Goal: Transaction & Acquisition: Purchase product/service

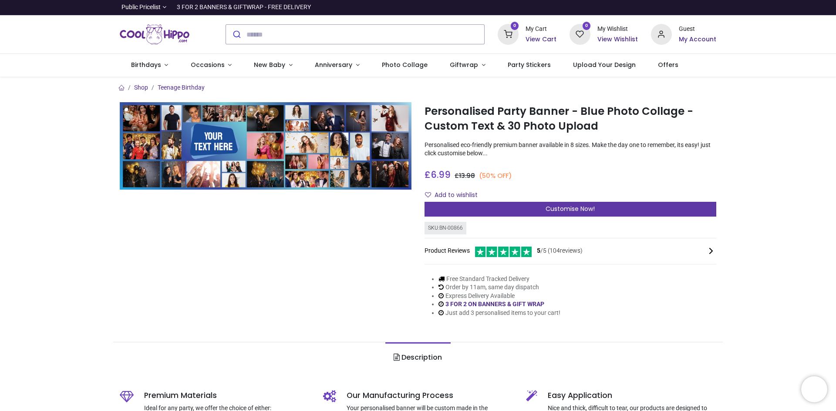
click at [573, 206] on span "Customise Now!" at bounding box center [570, 209] width 49 height 9
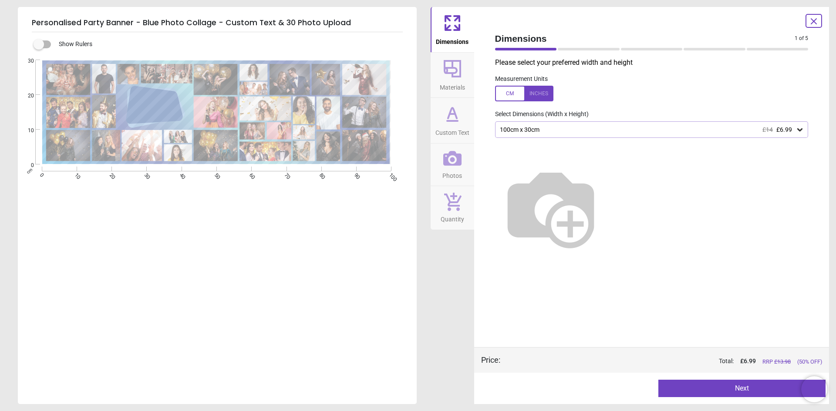
click at [606, 207] on img at bounding box center [550, 207] width 111 height 111
click at [752, 391] on button "Next" at bounding box center [741, 388] width 167 height 17
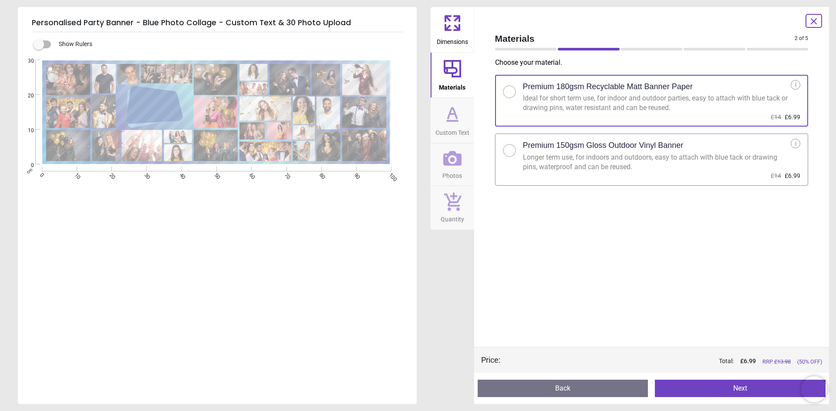
click at [562, 145] on h2 "Premium 150gsm Gloss Outdoor Vinyl Banner" at bounding box center [603, 145] width 161 height 11
click at [728, 386] on button "Next" at bounding box center [740, 388] width 171 height 17
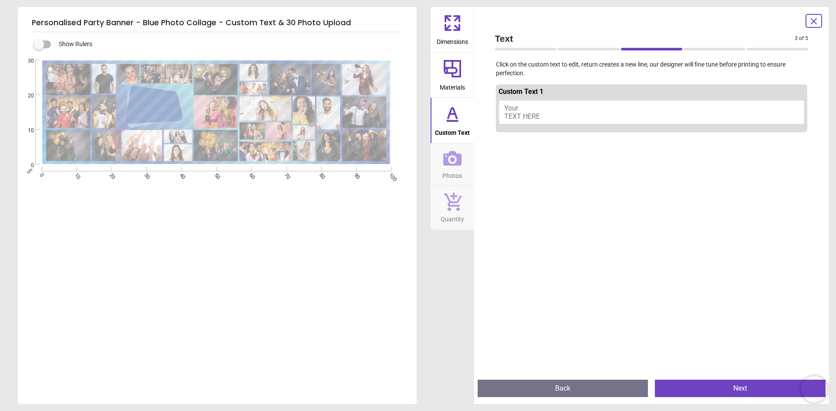
click at [543, 107] on button "Your TEXT HERE" at bounding box center [652, 112] width 307 height 24
click at [532, 108] on button "Your TEXT HERE" at bounding box center [652, 112] width 307 height 24
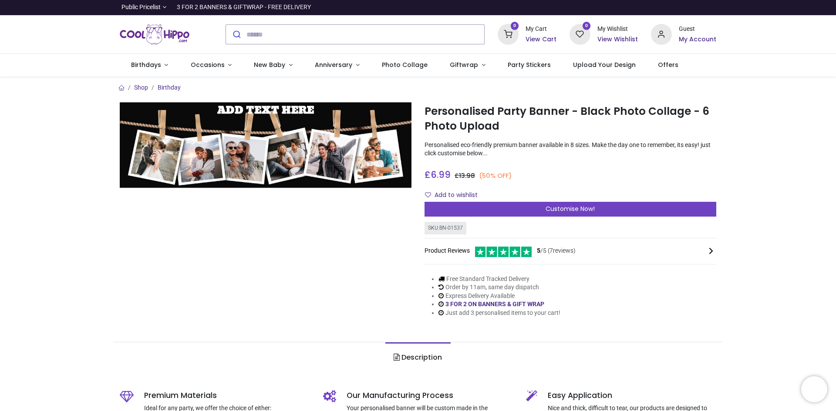
click at [284, 113] on img at bounding box center [266, 146] width 292 height 88
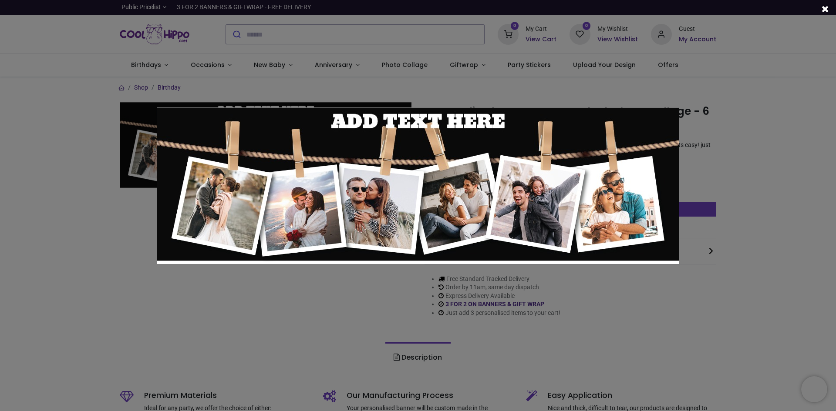
click at [764, 138] on div at bounding box center [418, 205] width 836 height 411
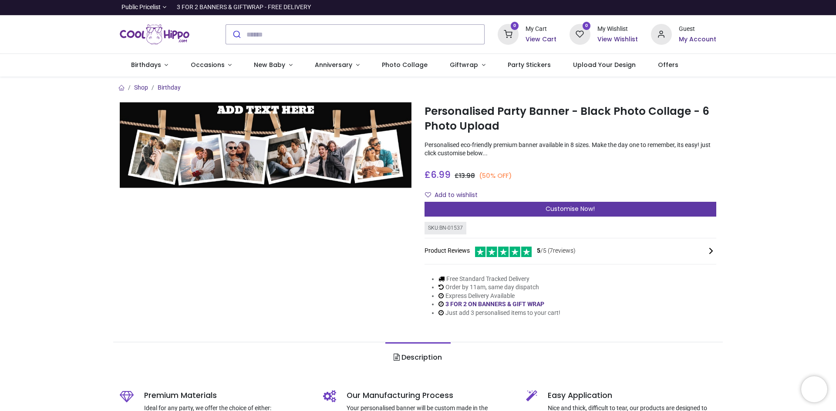
click at [566, 210] on span "Customise Now!" at bounding box center [570, 209] width 49 height 9
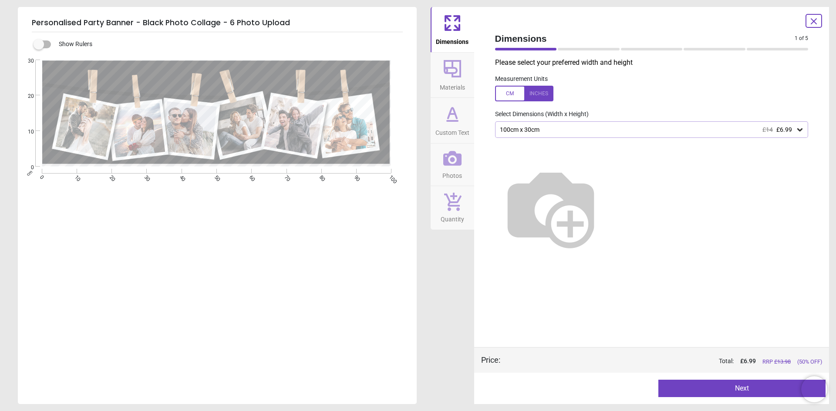
click at [617, 137] on div "100cm x 30cm £14 £6.99" at bounding box center [651, 129] width 313 height 17
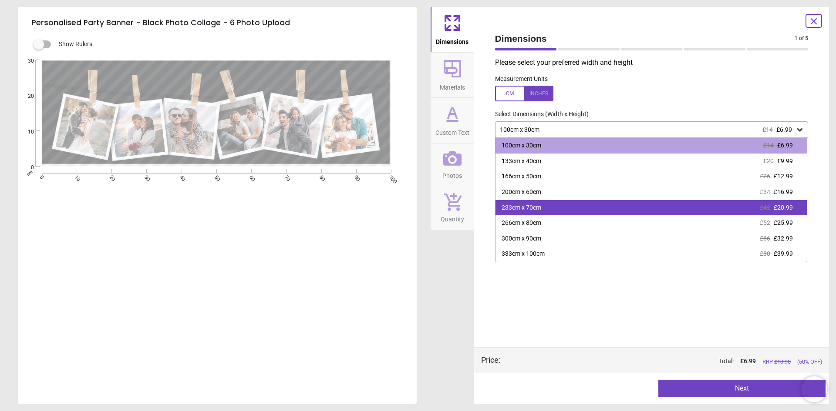
click at [620, 213] on div "233cm x 70cm £42 £20.99" at bounding box center [651, 208] width 312 height 16
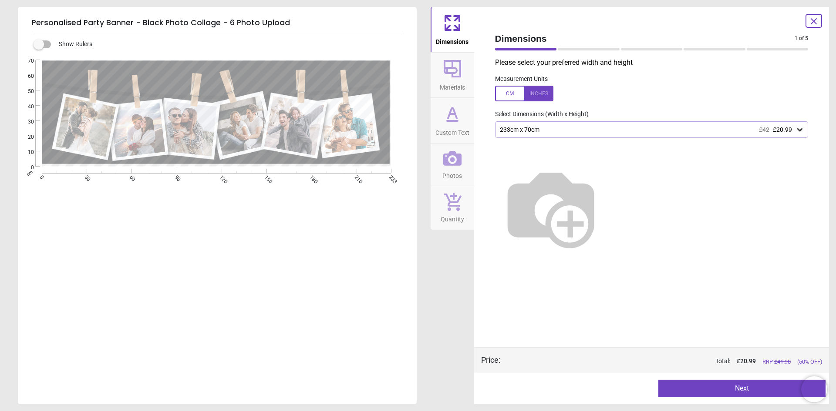
click at [748, 386] on button "Next" at bounding box center [741, 388] width 167 height 17
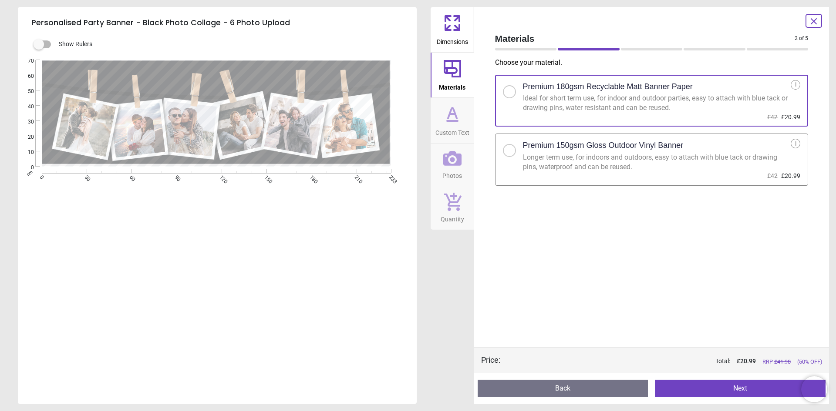
click at [606, 150] on h2 "Premium 150gsm Gloss Outdoor Vinyl Banner" at bounding box center [603, 145] width 161 height 11
click at [738, 391] on button "Next" at bounding box center [740, 388] width 171 height 17
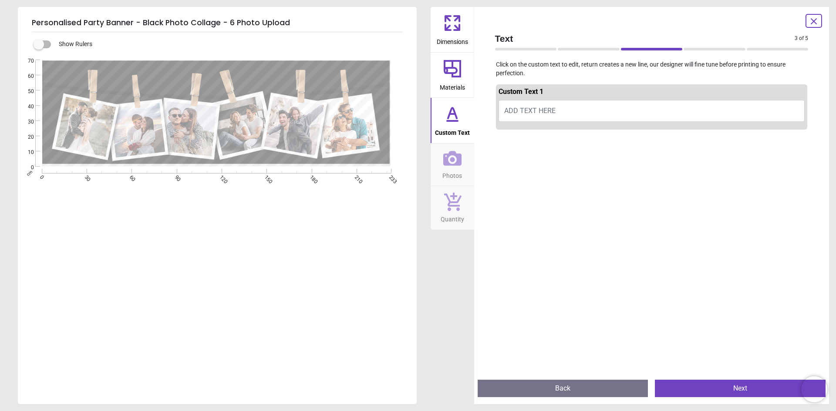
click at [570, 109] on button "ADD TEXT HERE" at bounding box center [652, 111] width 307 height 22
click at [516, 104] on button "ADD TEXT HERE" at bounding box center [652, 111] width 307 height 22
type textarea "**********"
click at [756, 387] on button "Next" at bounding box center [740, 388] width 171 height 17
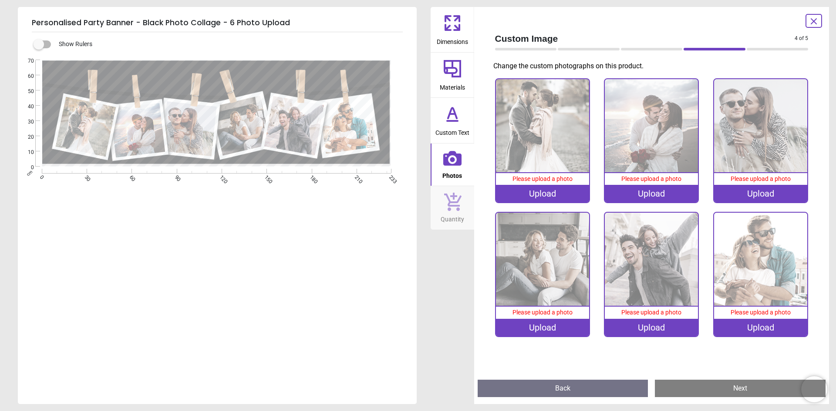
click at [668, 150] on img at bounding box center [651, 125] width 93 height 93
click at [820, 20] on div at bounding box center [813, 21] width 17 height 14
